Goal: Information Seeking & Learning: Learn about a topic

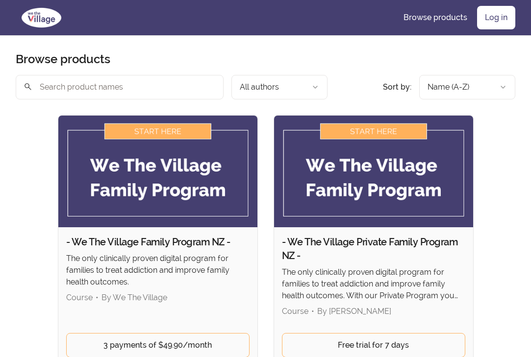
click at [498, 18] on link "Log in" at bounding box center [496, 18] width 38 height 24
click at [499, 18] on link "Log in" at bounding box center [496, 18] width 38 height 24
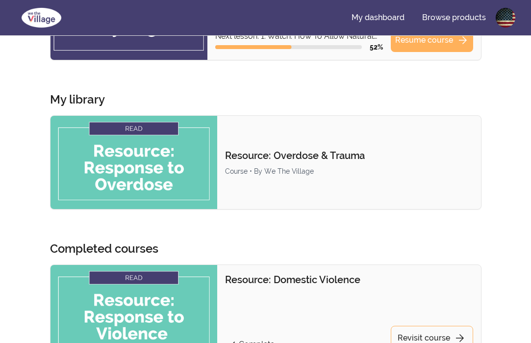
scroll to position [143, 0]
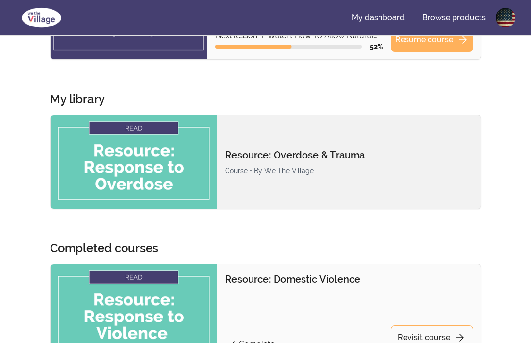
click at [198, 186] on img at bounding box center [134, 161] width 167 height 93
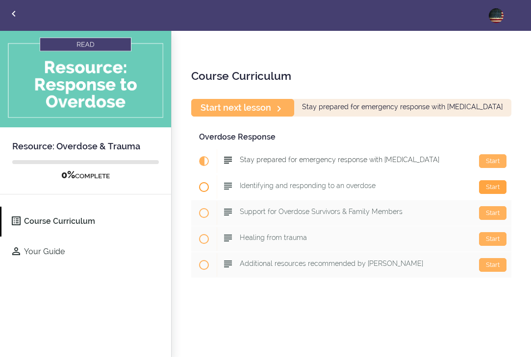
click at [492, 187] on div "Start" at bounding box center [492, 187] width 27 height 14
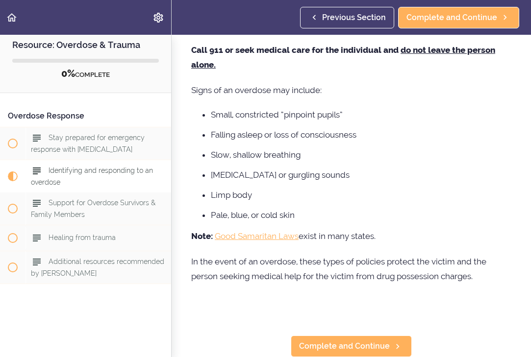
scroll to position [76, 0]
click at [100, 239] on span "Healing from trauma" at bounding box center [82, 238] width 67 height 8
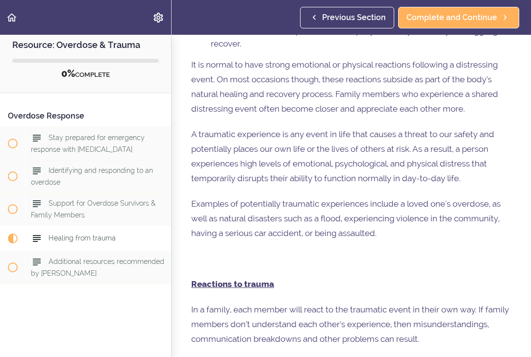
scroll to position [200, 0]
